Goal: Find contact information: Find contact information

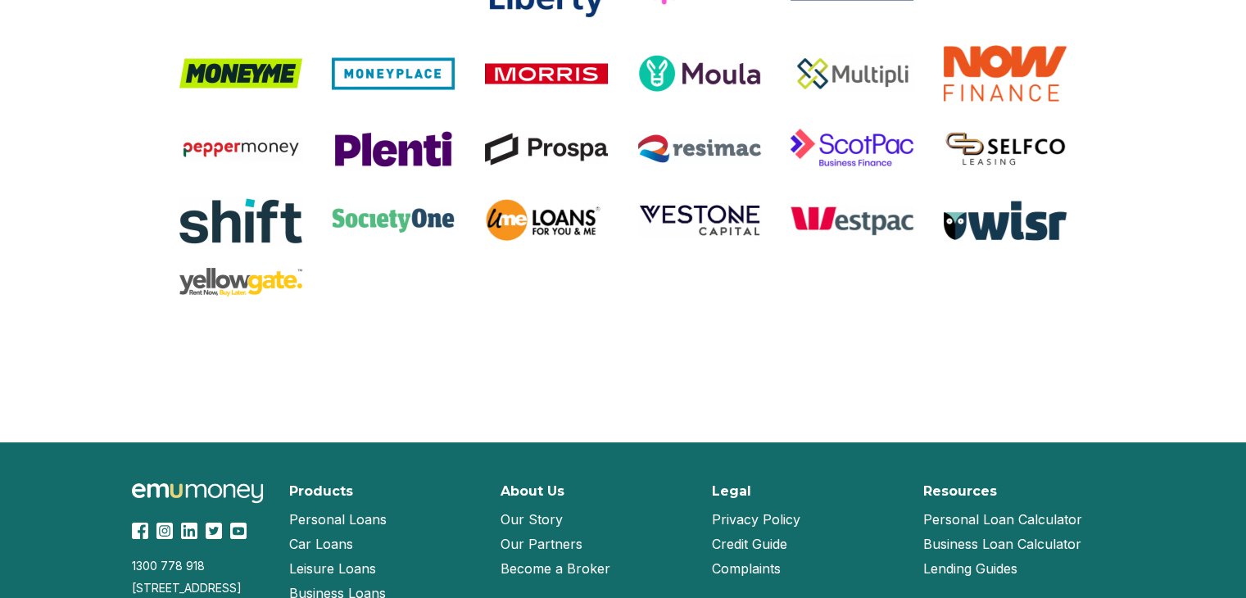
scroll to position [3524, 0]
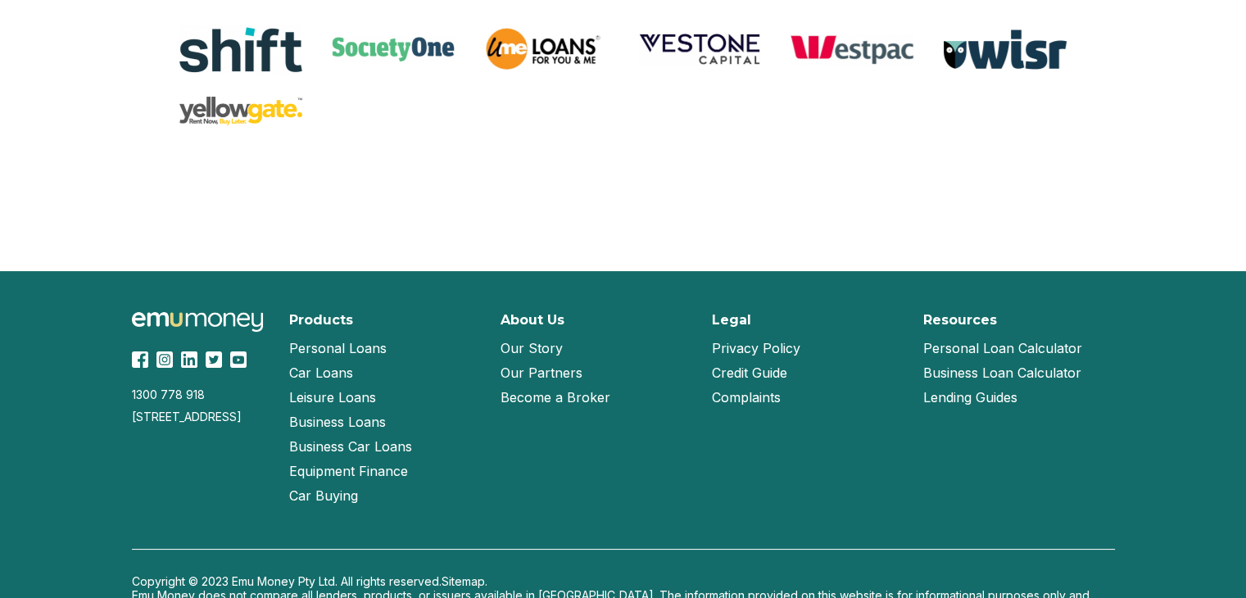
click at [537, 371] on link "Our Partners" at bounding box center [542, 373] width 82 height 25
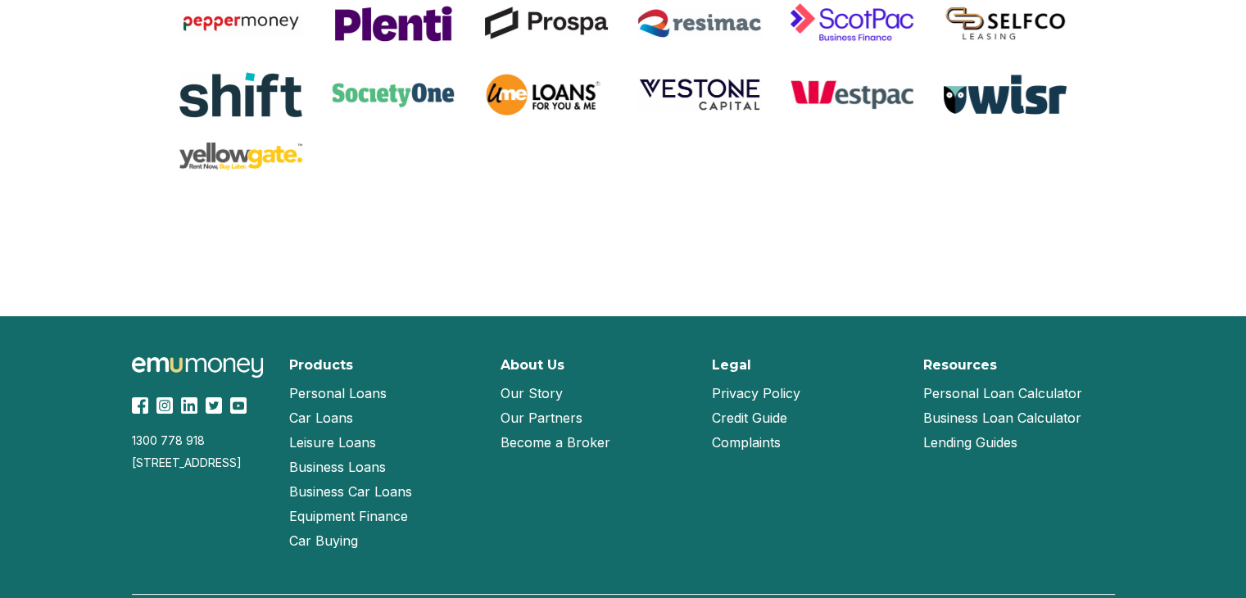
scroll to position [1641, 0]
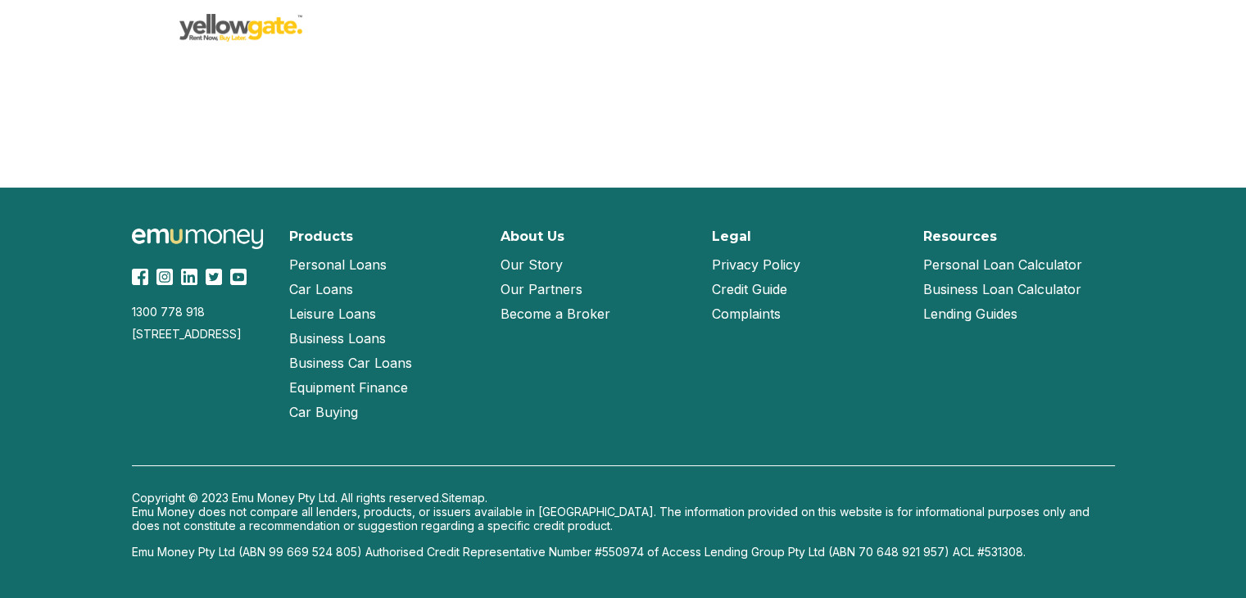
click at [529, 314] on link "Become a Broker" at bounding box center [556, 314] width 110 height 25
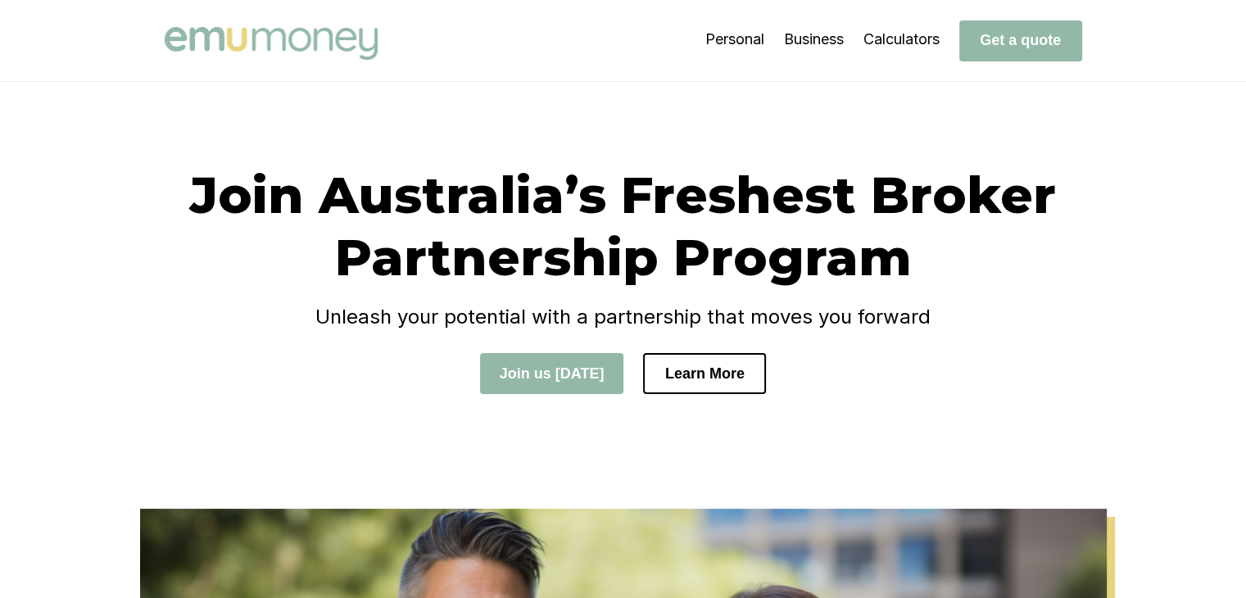
click at [307, 416] on div "Join Australia’s Freshest Broker Partnership Program Unleash your potential wit…" at bounding box center [624, 295] width 918 height 263
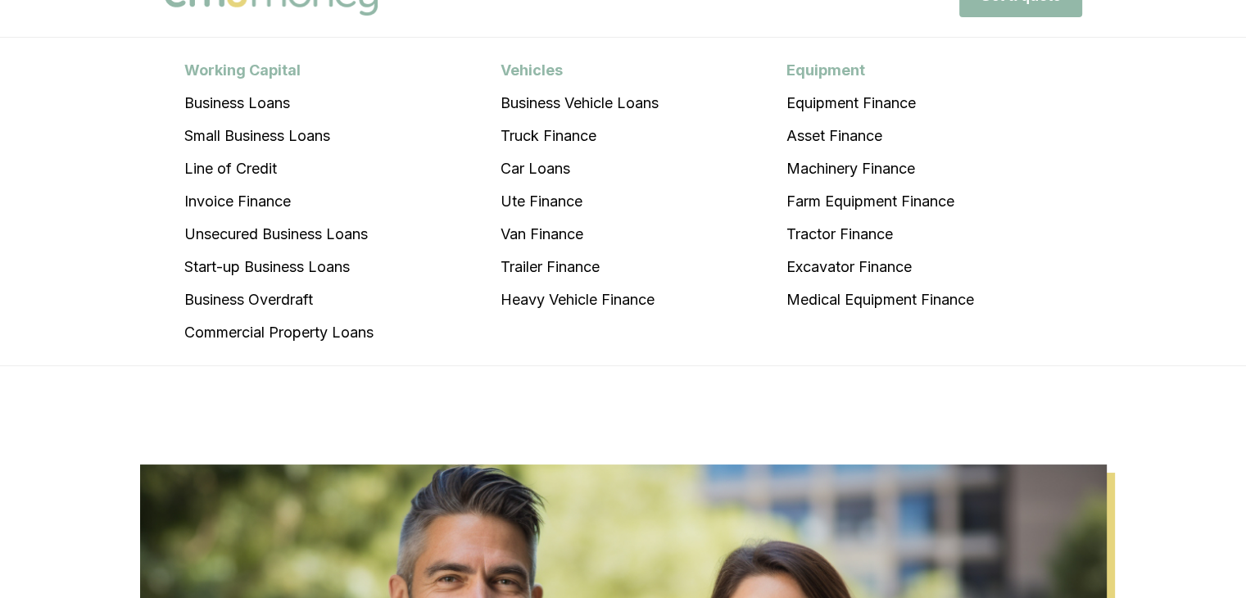
scroll to position [82, 0]
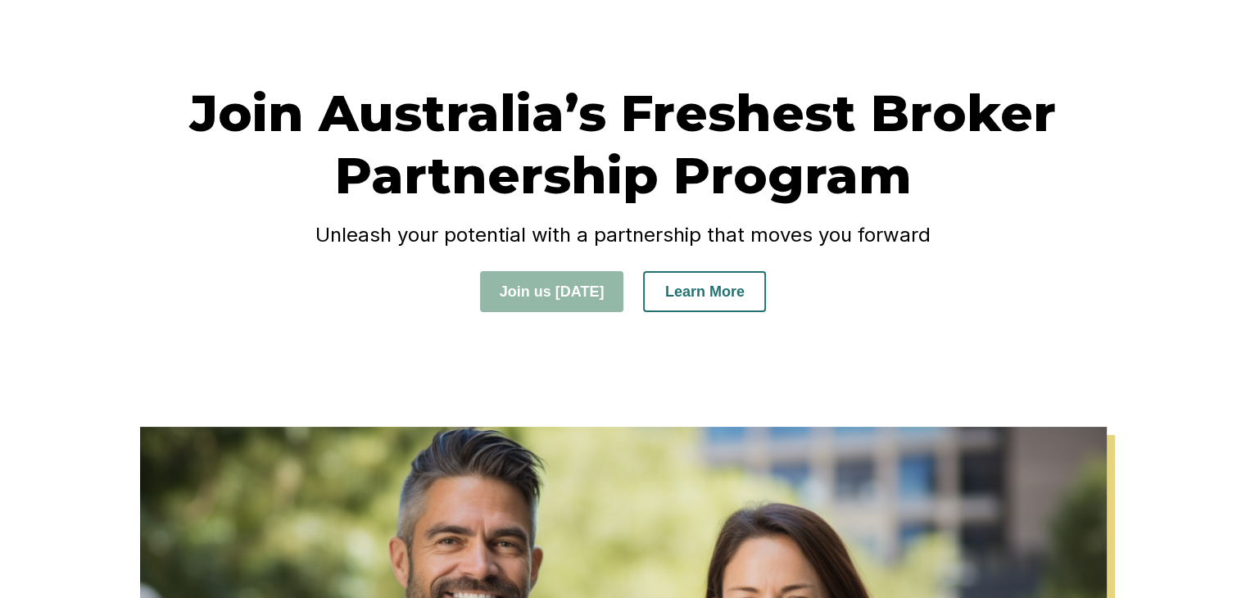
click at [719, 277] on button "Learn More" at bounding box center [704, 291] width 123 height 41
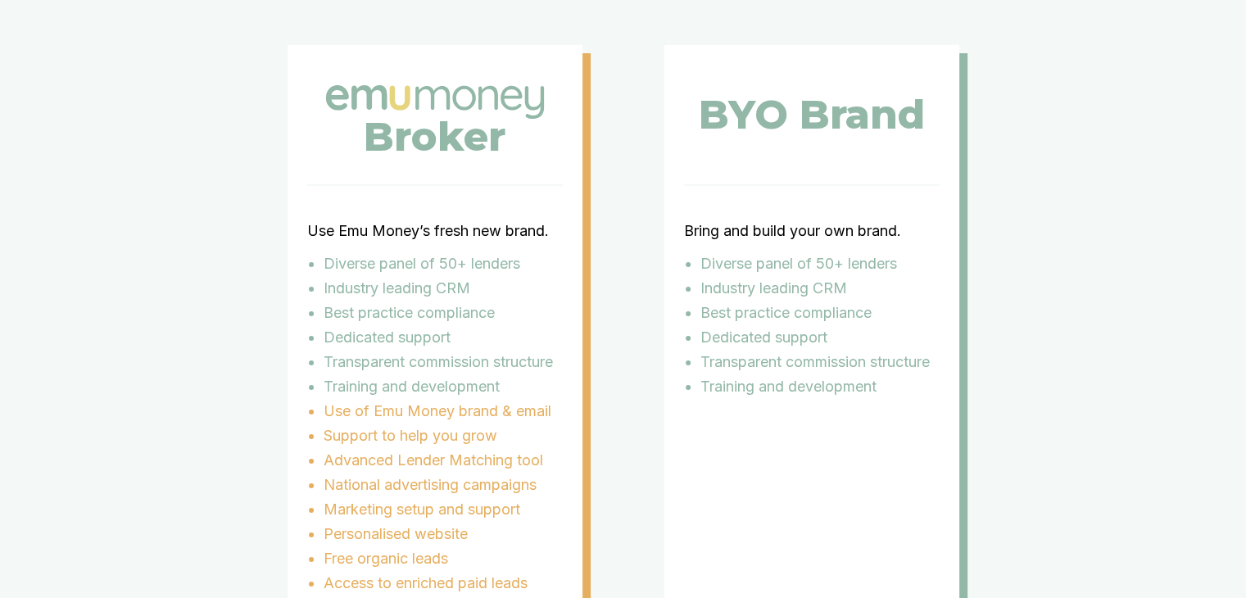
scroll to position [2999, 0]
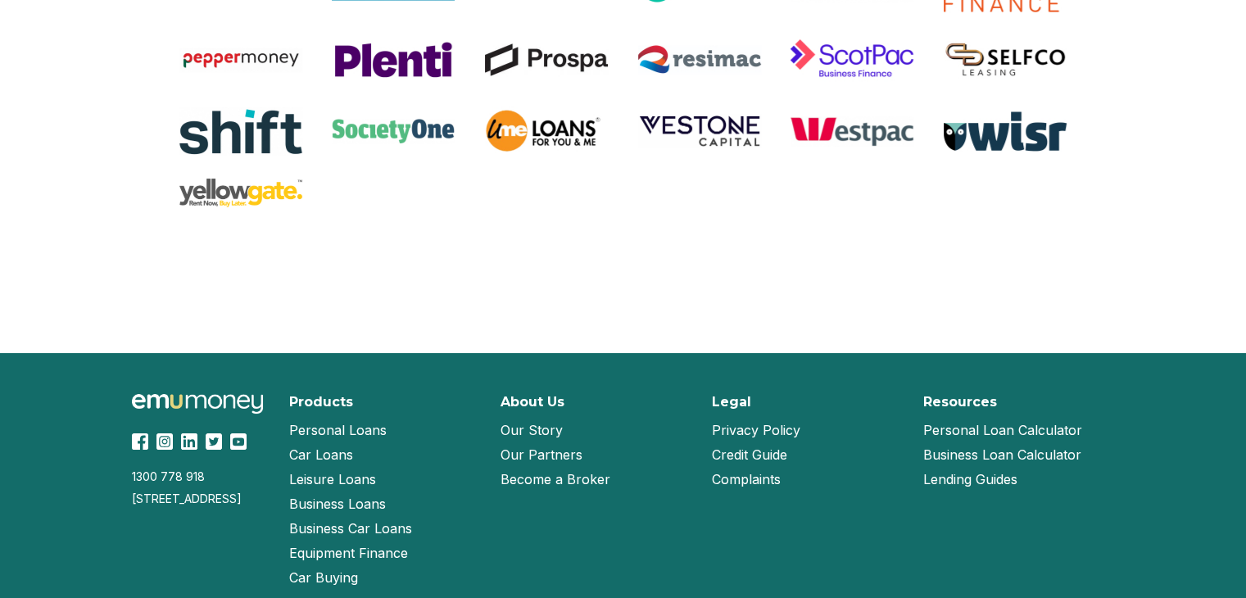
scroll to position [3524, 0]
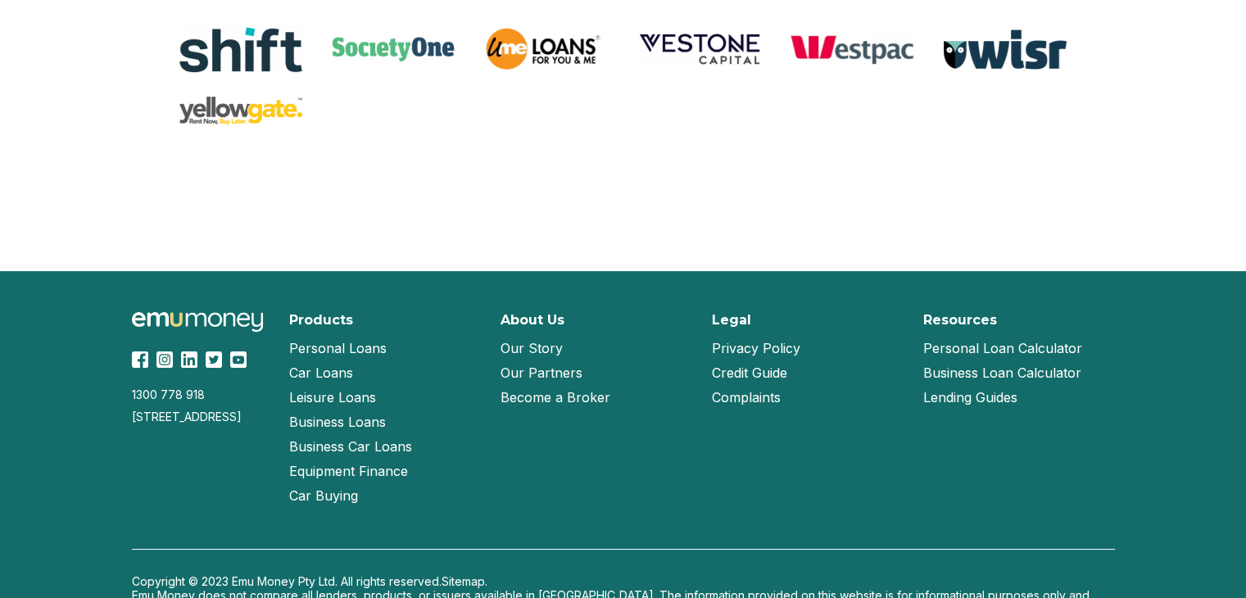
click at [524, 347] on link "Our Story" at bounding box center [532, 348] width 62 height 25
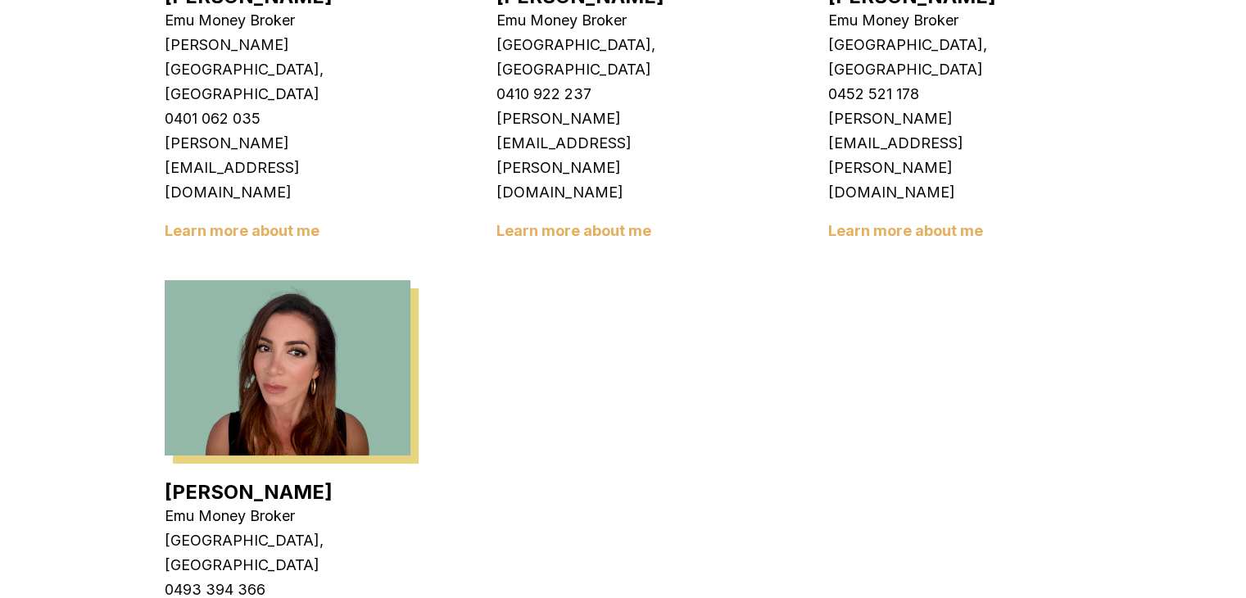
scroll to position [2704, 0]
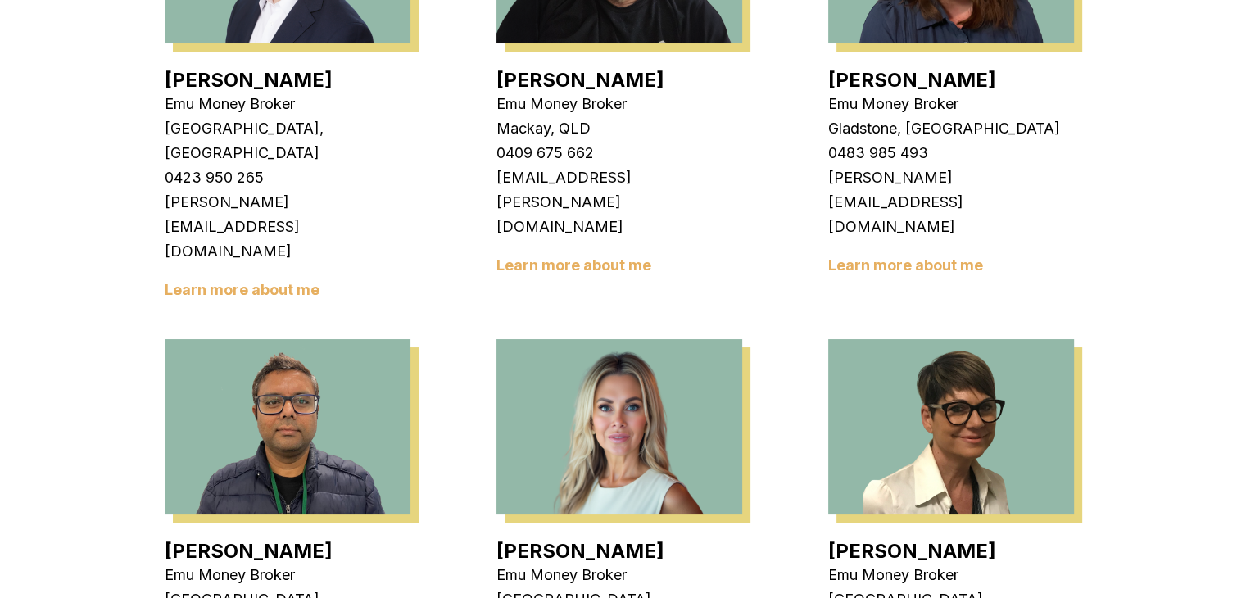
scroll to position [1721, 0]
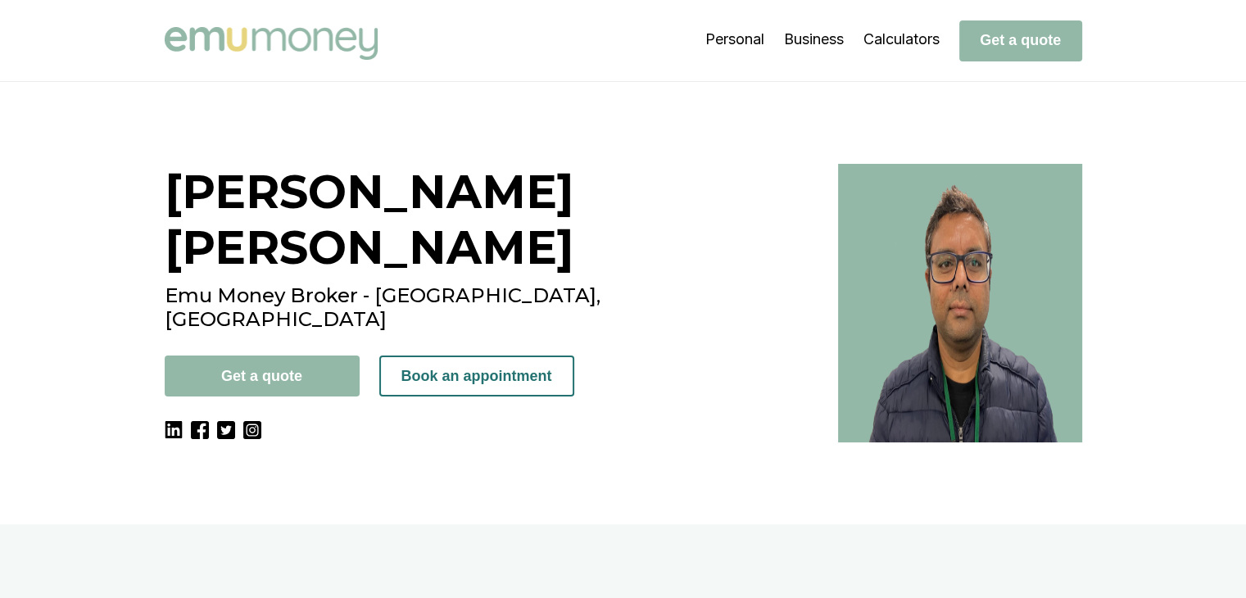
click at [441, 356] on button "Book an appointment" at bounding box center [476, 376] width 195 height 41
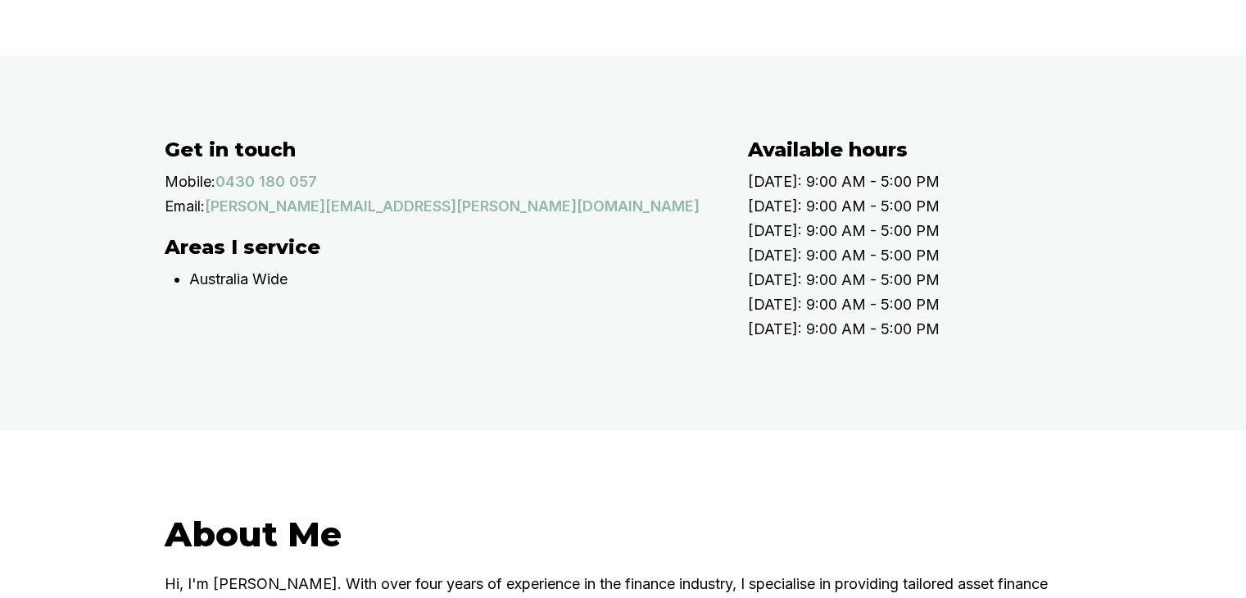
scroll to position [656, 0]
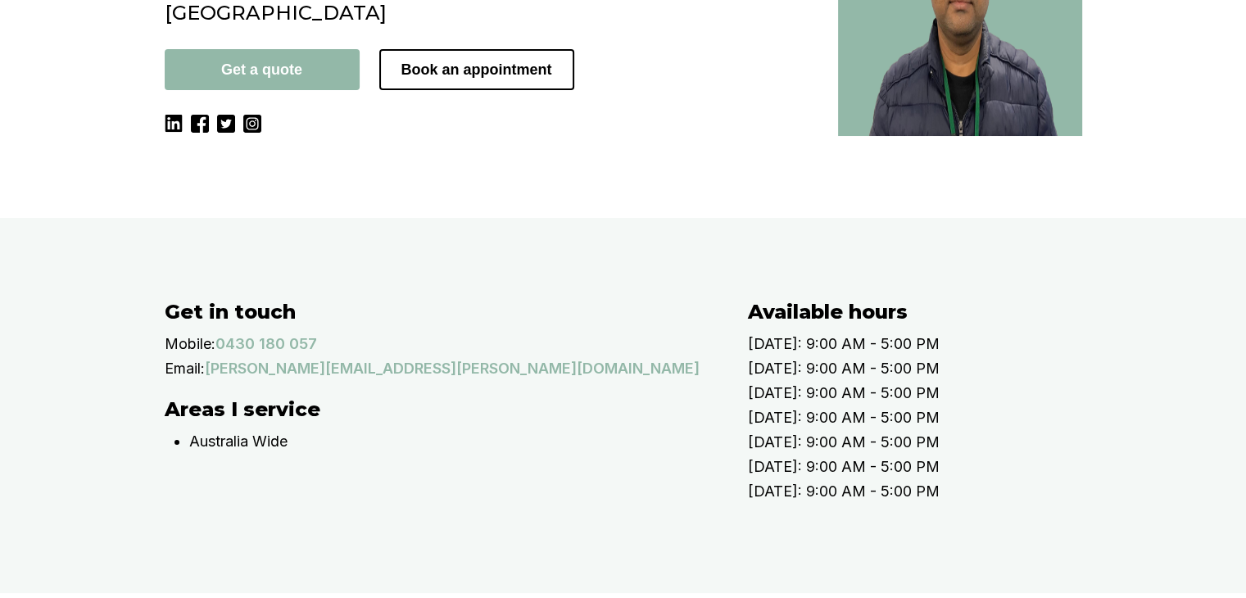
scroll to position [0, 0]
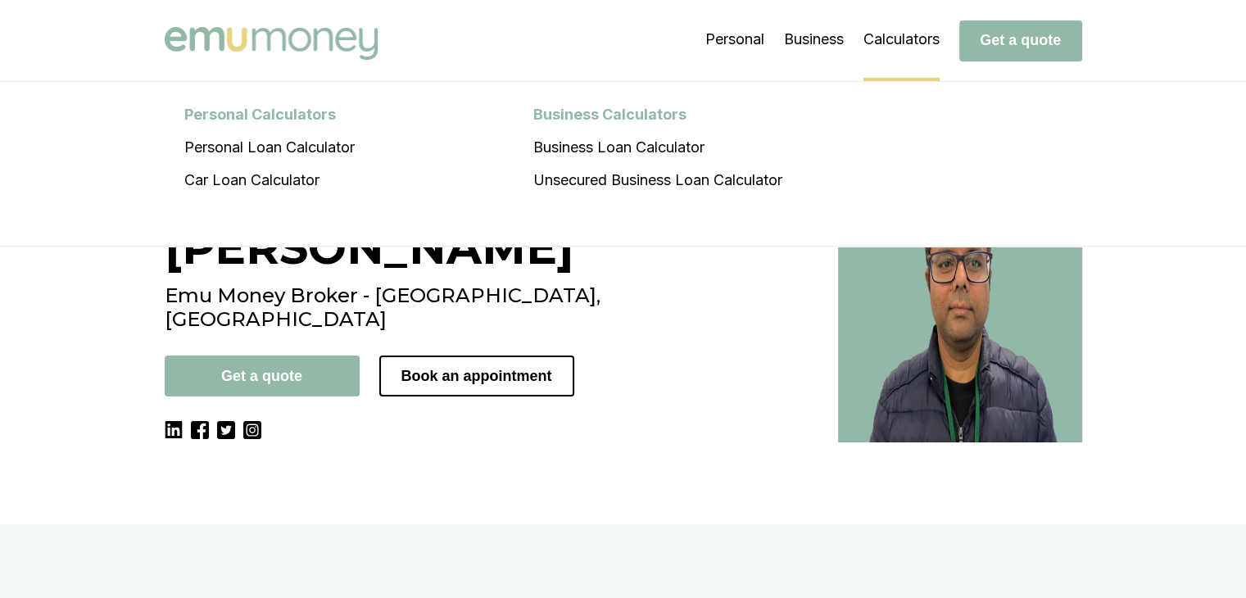
click at [892, 30] on li "Calculators Personal Calculators Personal Loan Calculator Car Loan Calculator B…" at bounding box center [902, 40] width 76 height 82
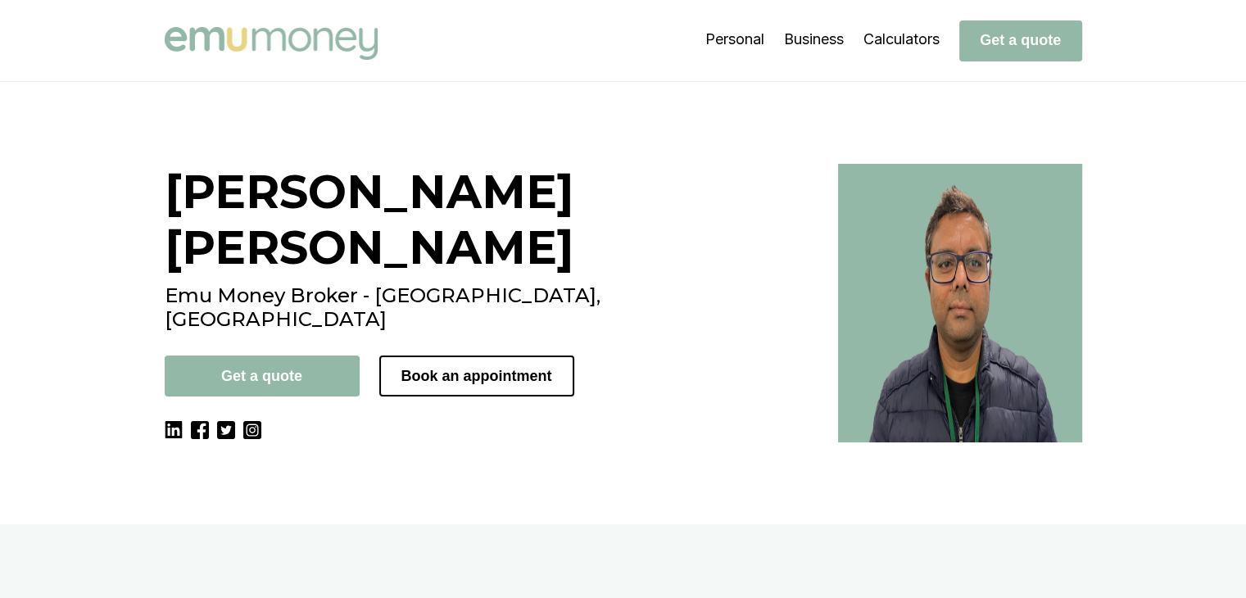
click at [259, 421] on img at bounding box center [252, 430] width 18 height 18
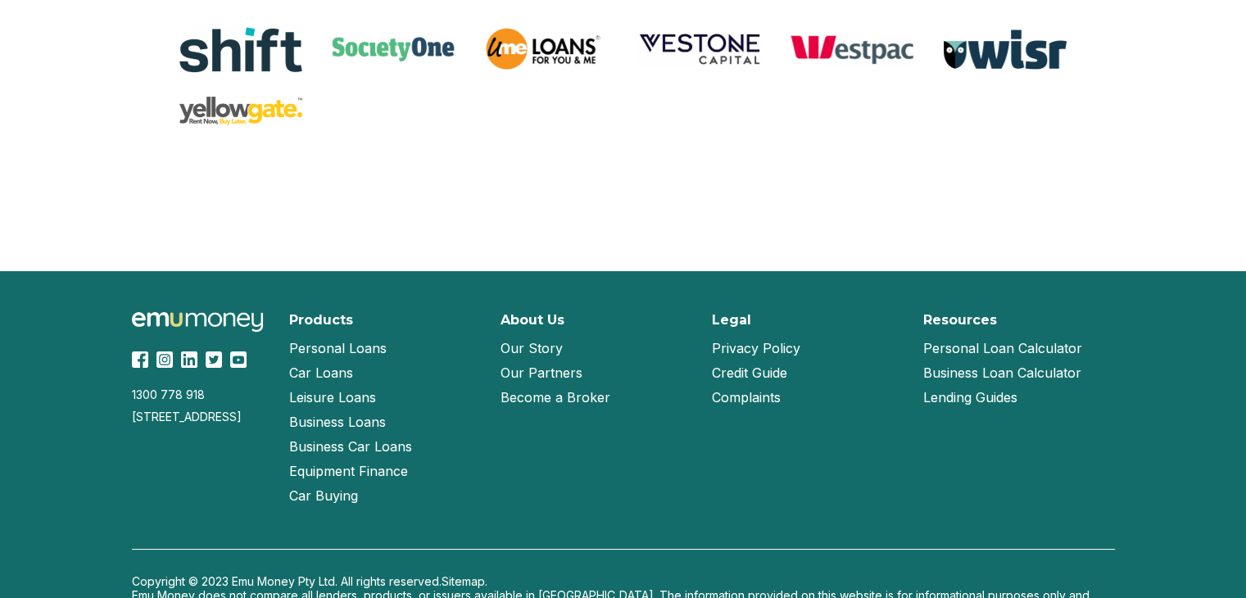
scroll to position [3607, 0]
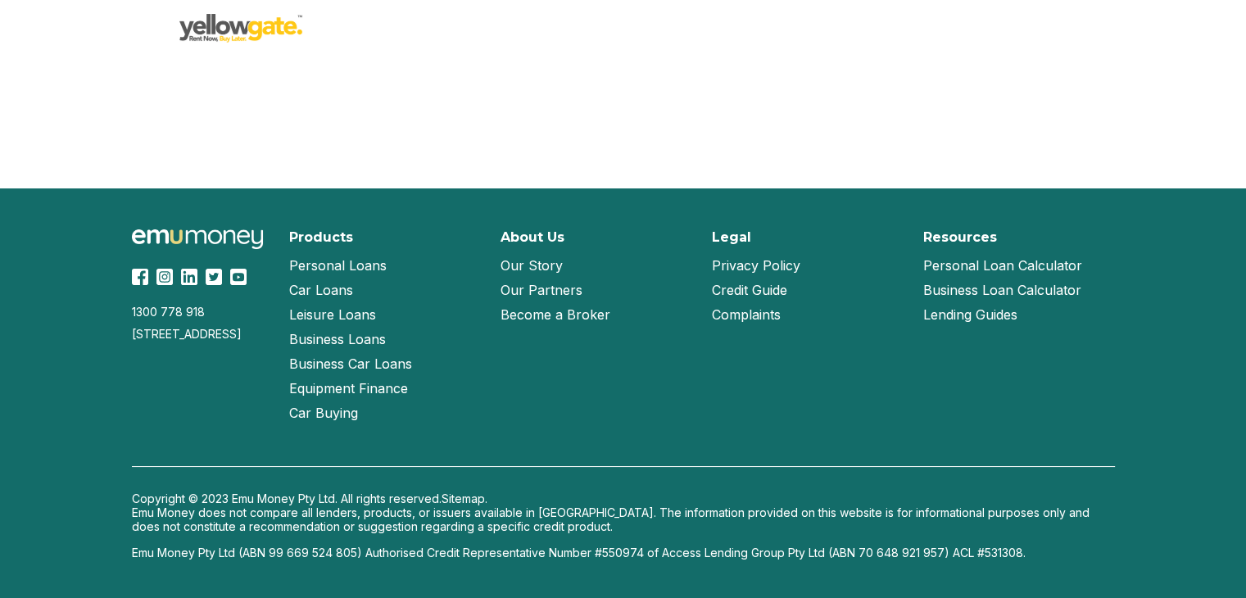
click at [530, 270] on link "Our Story" at bounding box center [532, 265] width 62 height 25
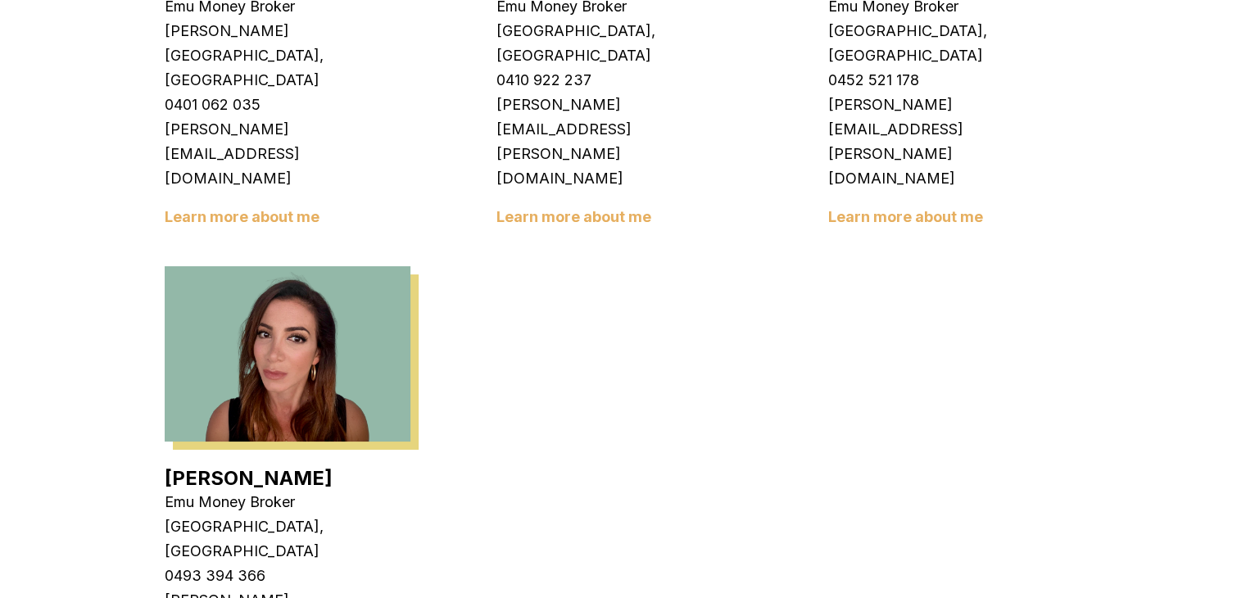
scroll to position [3114, 0]
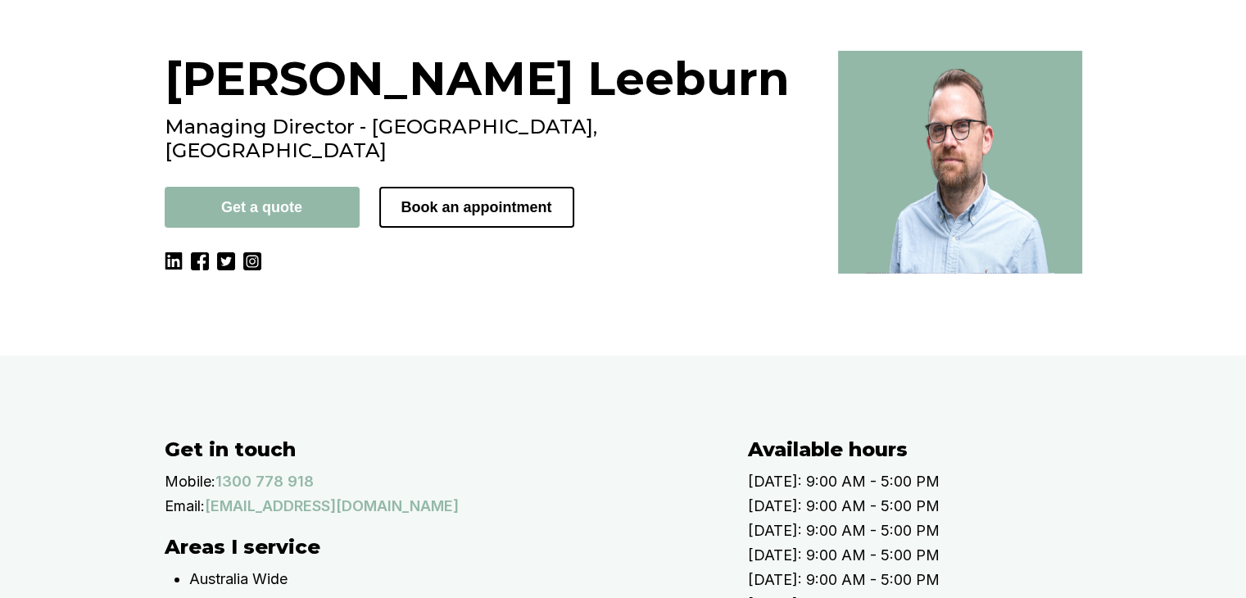
scroll to position [71, 0]
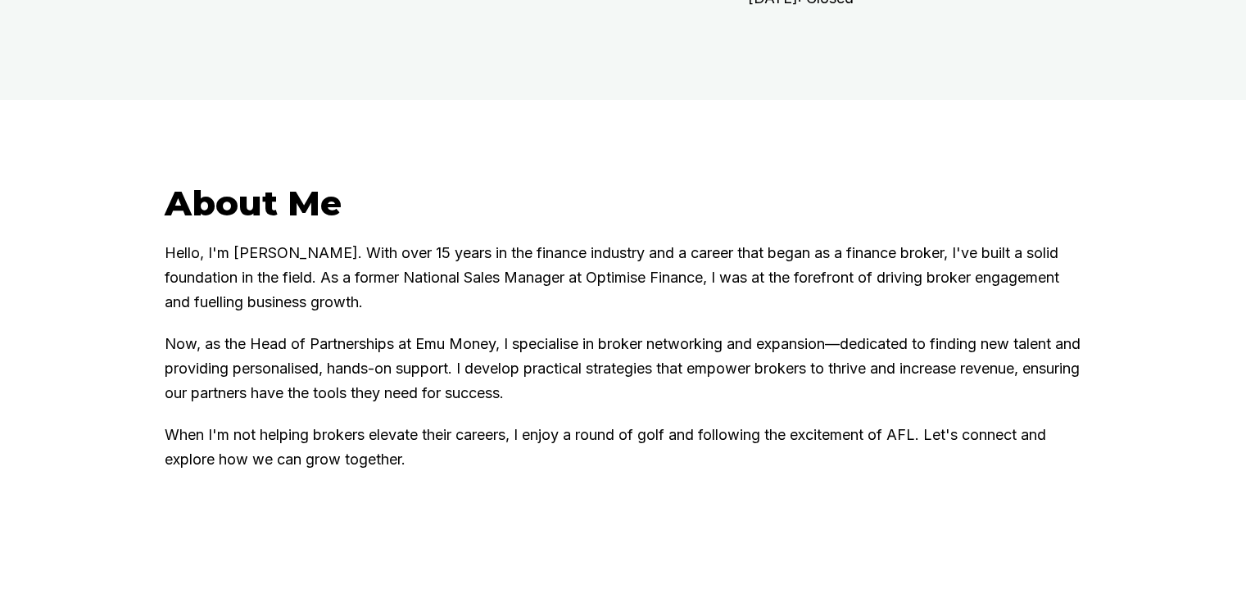
scroll to position [820, 0]
